Goal: Transaction & Acquisition: Purchase product/service

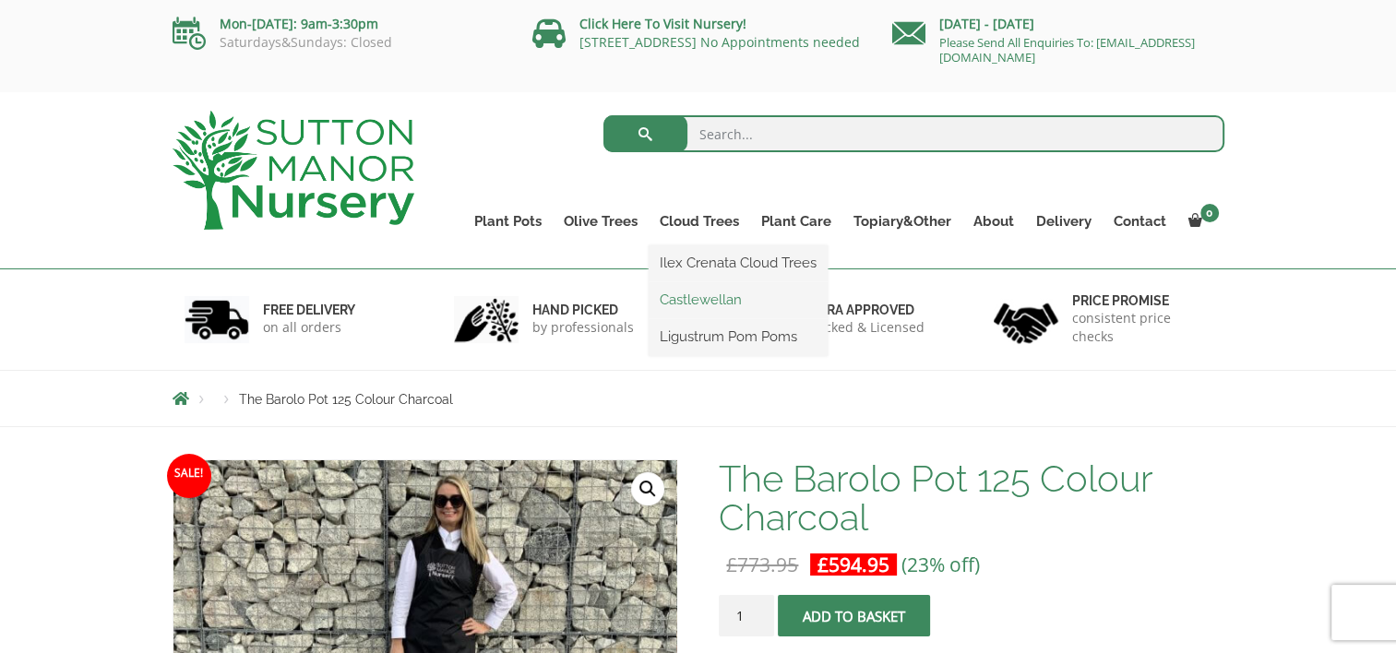
drag, startPoint x: 700, startPoint y: 310, endPoint x: 686, endPoint y: 302, distance: 16.9
click at [686, 302] on link "Castlewellan" at bounding box center [738, 300] width 179 height 28
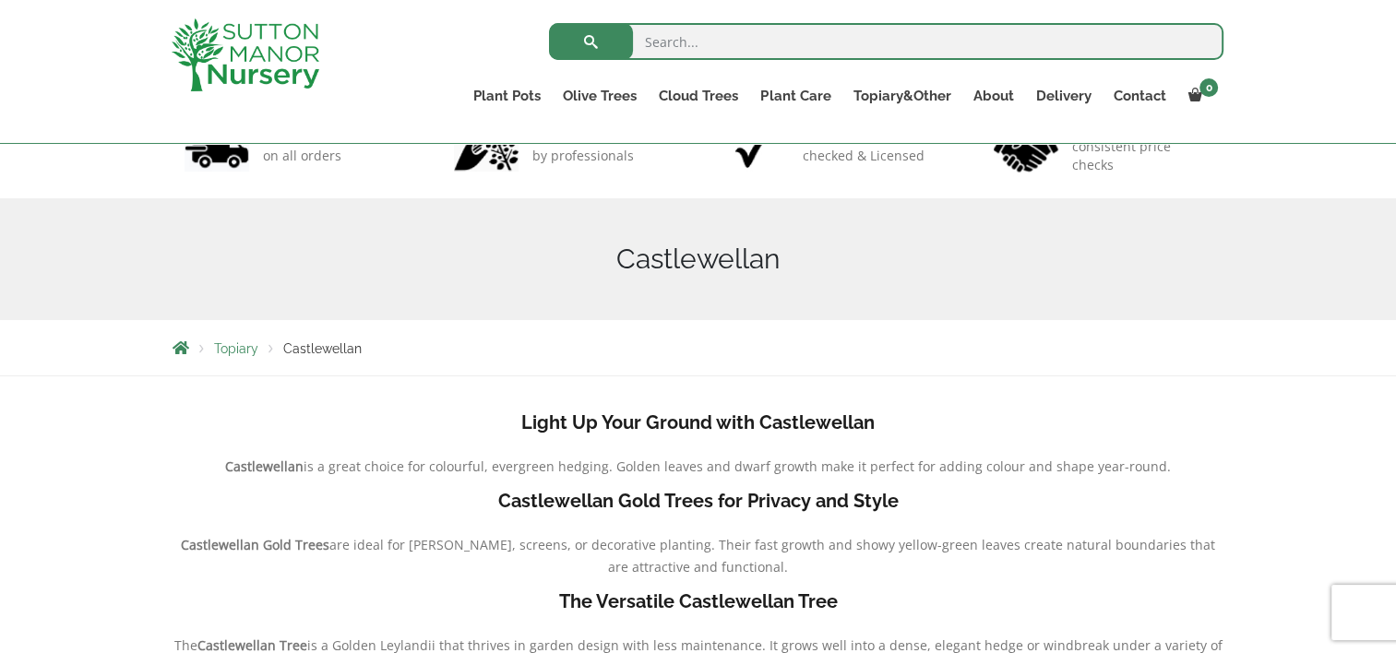
scroll to position [96, 0]
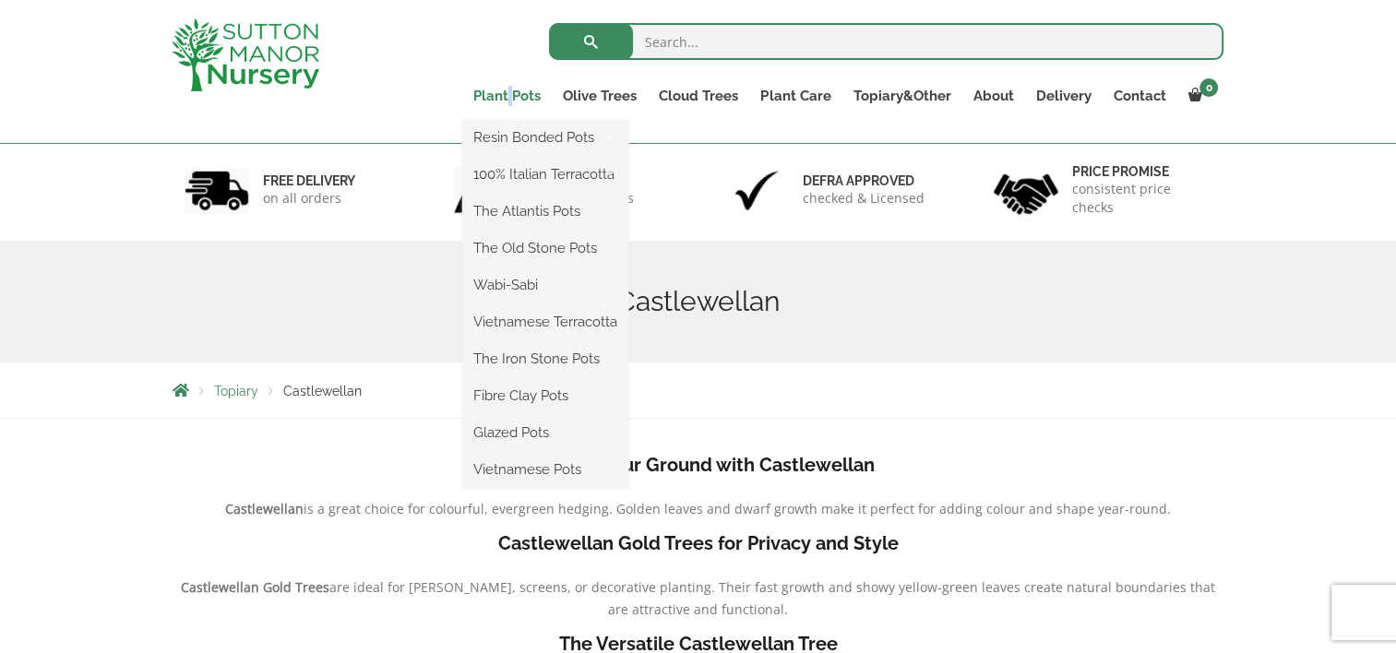
drag, startPoint x: 227, startPoint y: 18, endPoint x: 516, endPoint y: 92, distance: 298.1
click at [516, 92] on link "Plant Pots" at bounding box center [506, 96] width 89 height 26
click at [487, 92] on link "Plant Pots" at bounding box center [506, 96] width 89 height 26
click at [530, 288] on link "Wabi-Sabi" at bounding box center [545, 285] width 166 height 28
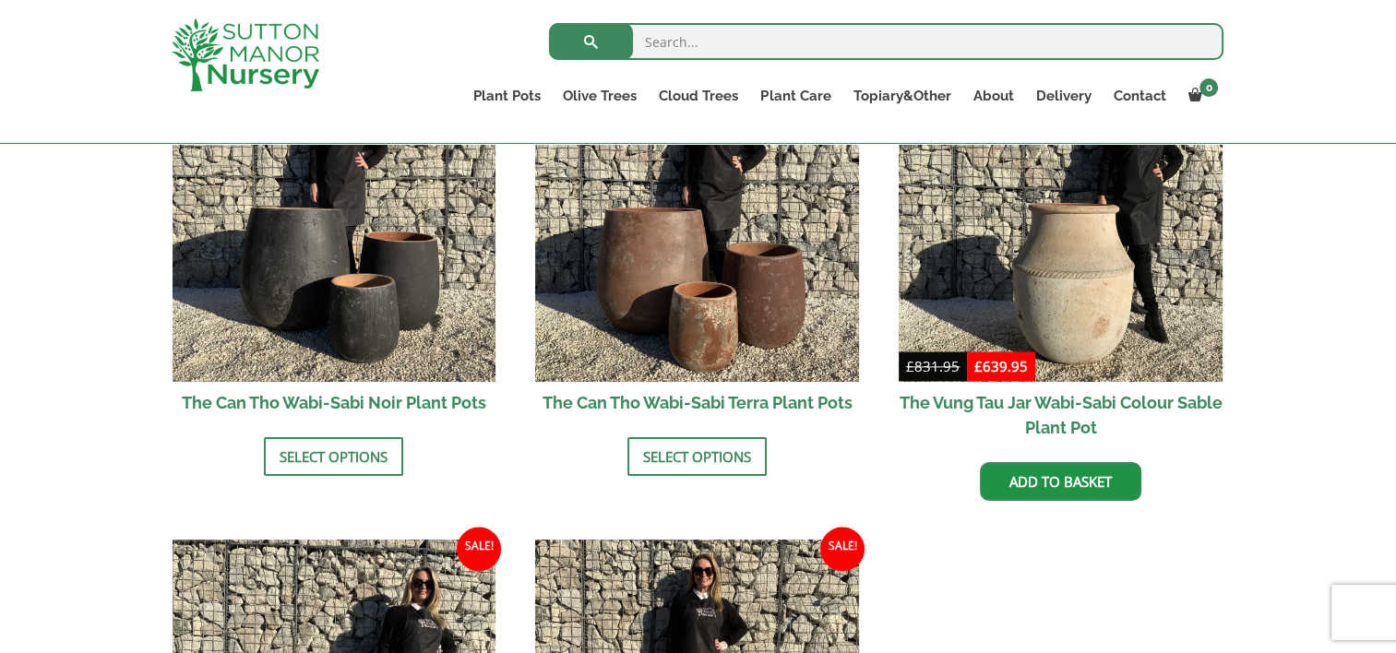
scroll to position [1999, 0]
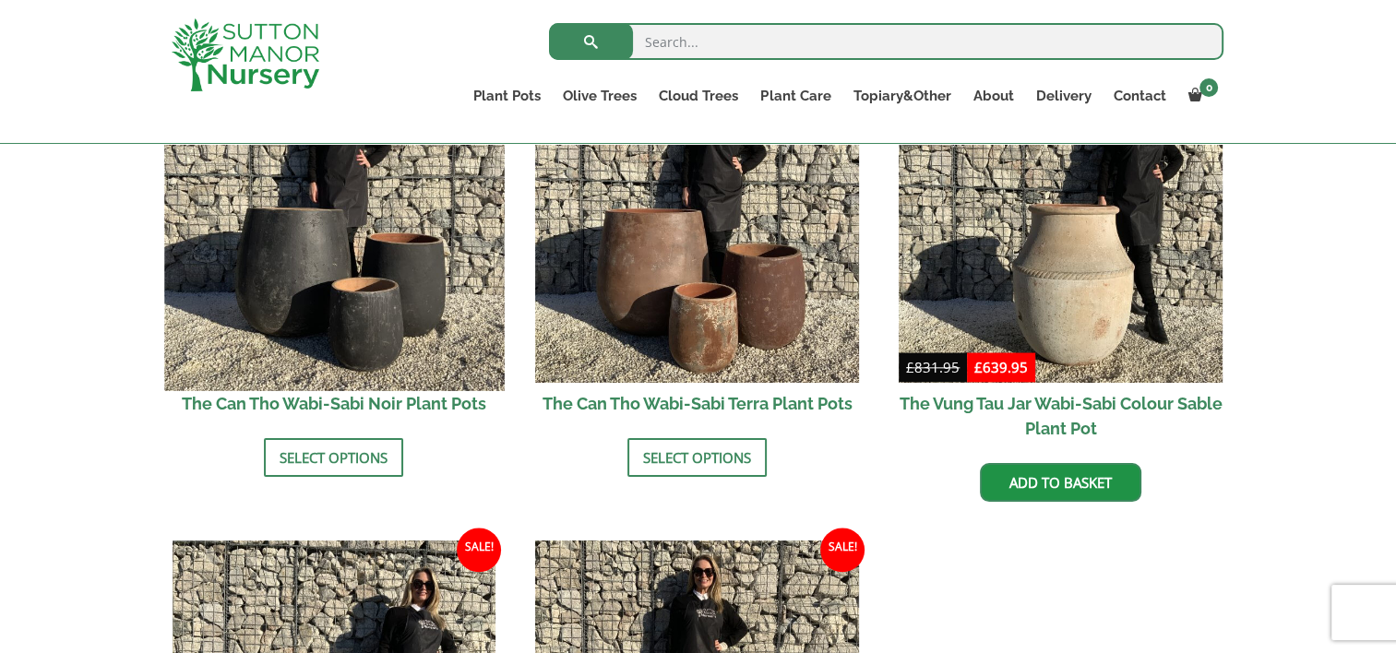
drag, startPoint x: 304, startPoint y: 273, endPoint x: 264, endPoint y: 290, distance: 43.0
click at [264, 290] on img at bounding box center [334, 222] width 340 height 340
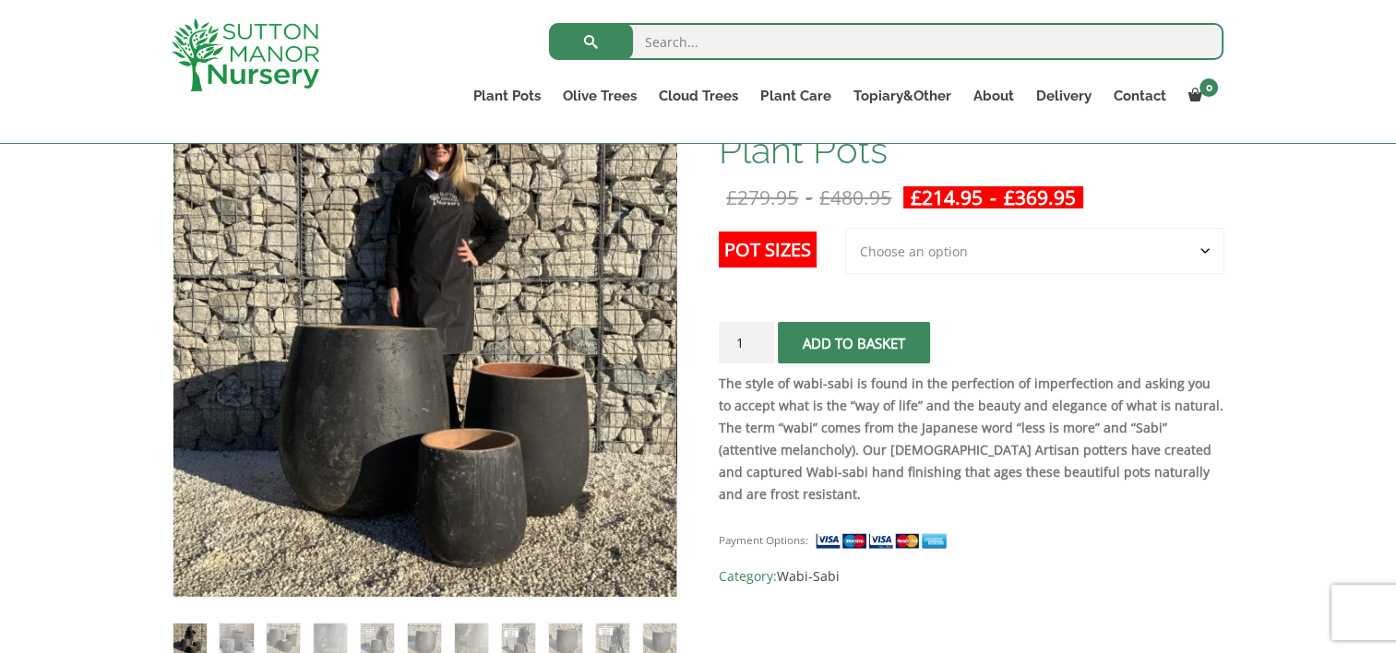
scroll to position [332, 0]
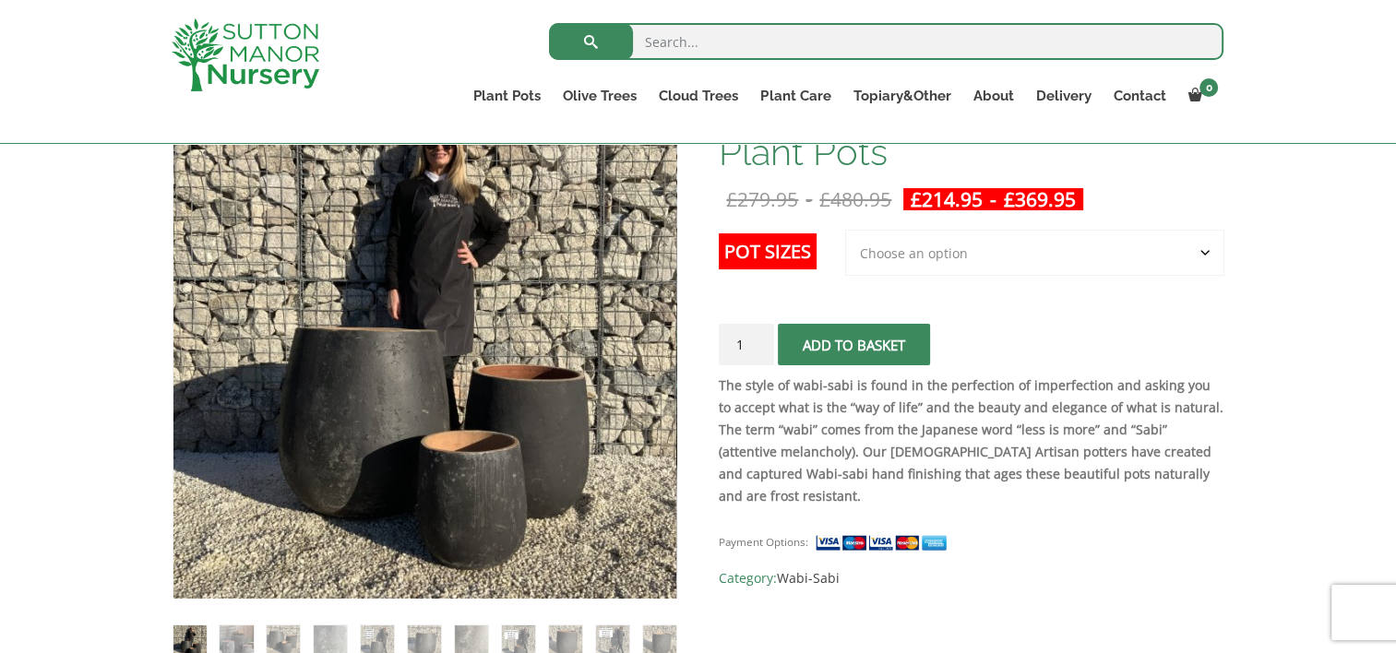
drag, startPoint x: 1200, startPoint y: 251, endPoint x: 1041, endPoint y: 303, distance: 167.8
click at [1041, 303] on td "Choose an option 3rd to Largest Pot In The Picture 2nd to Largest Pot In The Pi…" at bounding box center [1034, 270] width 379 height 81
click at [1200, 252] on select "Choose an option 3rd to Largest Pot In The Picture 2nd to Largest Pot In The Pi…" at bounding box center [1034, 253] width 379 height 46
click at [1052, 383] on strong "The style of wabi-sabi is found in the perfection of imperfection and asking yo…" at bounding box center [971, 440] width 505 height 128
click at [1199, 245] on select "Choose an option 3rd to Largest Pot In The Picture 2nd to Largest Pot In The Pi…" at bounding box center [1034, 253] width 379 height 46
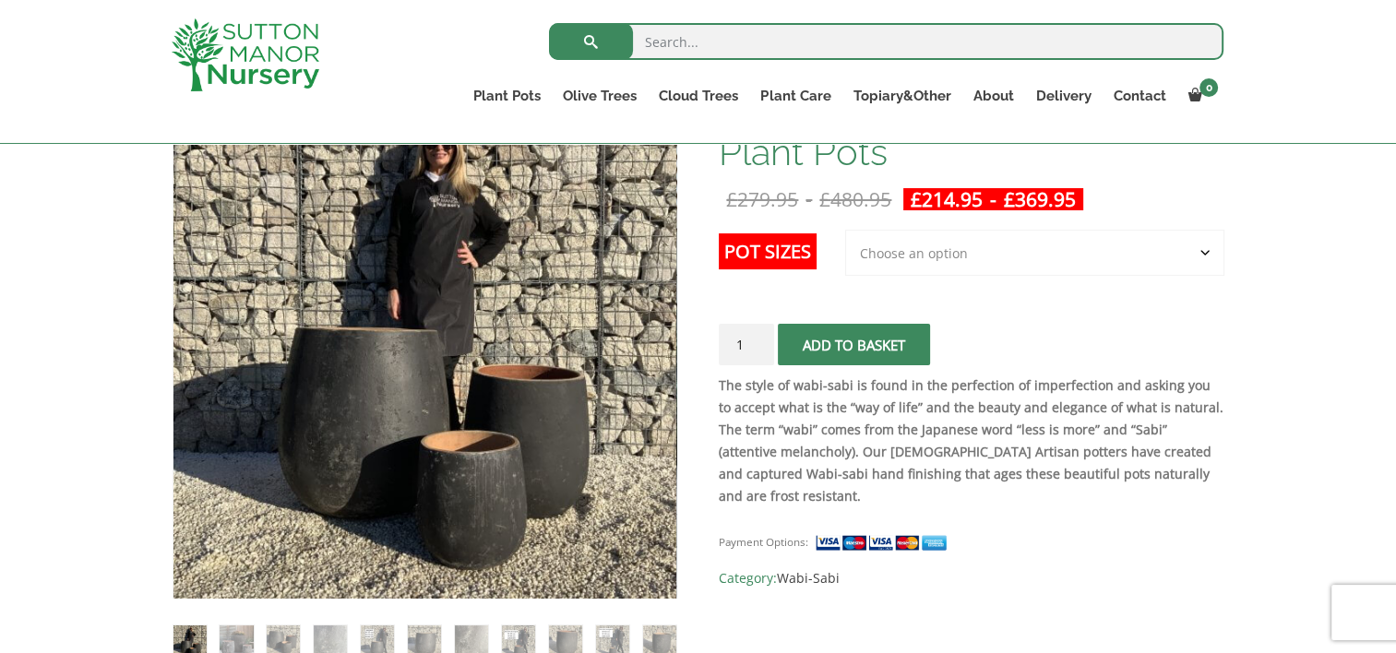
select select "Largest pot In The Picture"
click at [846, 230] on select "Choose an option 3rd to Largest Pot In The Picture 2nd to Largest Pot In The Pi…" at bounding box center [1034, 253] width 379 height 46
